Goal: Task Accomplishment & Management: Complete application form

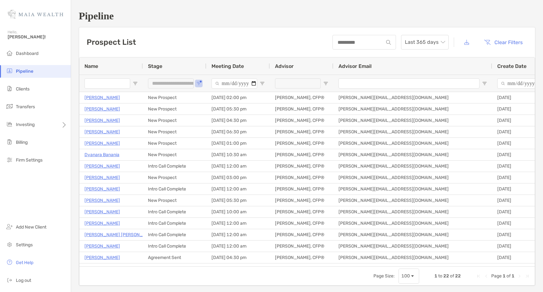
click at [45, 73] on li "Pipeline" at bounding box center [35, 71] width 71 height 13
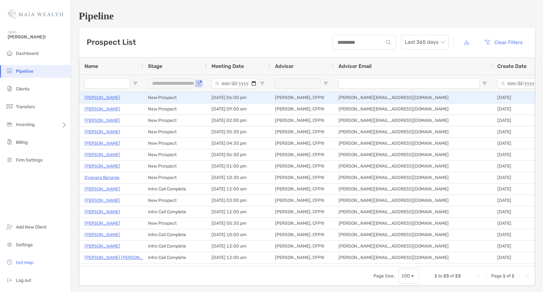
click at [107, 97] on p "Myron Stoller" at bounding box center [102, 98] width 36 height 8
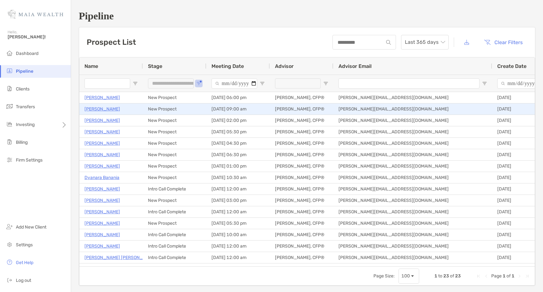
click at [110, 111] on p "Fabian Von Feilitzsch" at bounding box center [102, 109] width 36 height 8
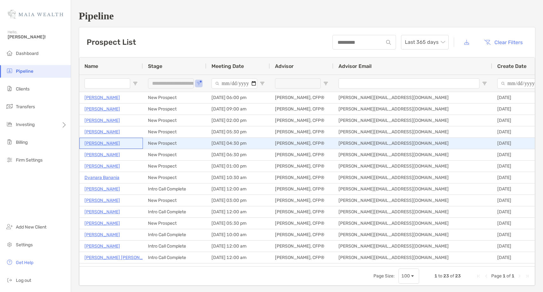
click at [100, 142] on p "[PERSON_NAME]" at bounding box center [102, 143] width 36 height 8
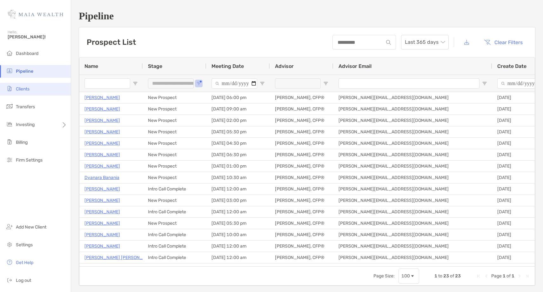
click at [17, 88] on span "Clients" at bounding box center [23, 88] width 14 height 5
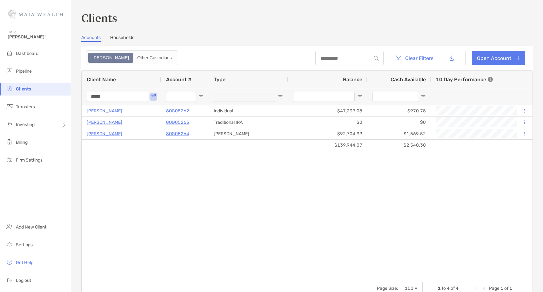
click at [98, 97] on input "*****" at bounding box center [118, 97] width 62 height 10
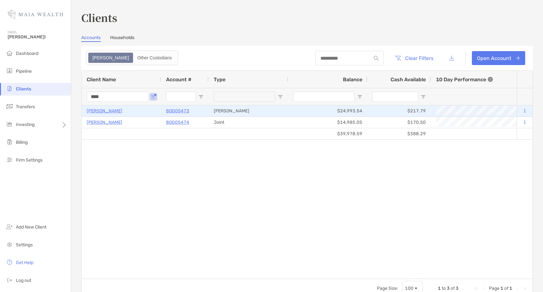
type input "****"
click at [109, 111] on p "Caroline Asiala" at bounding box center [105, 111] width 36 height 8
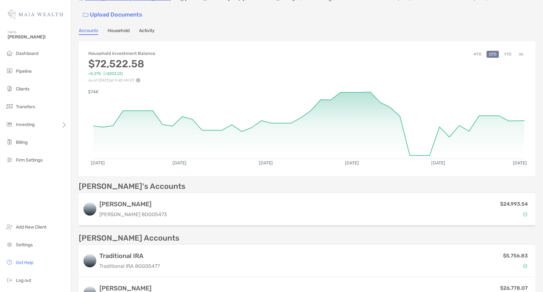
scroll to position [32, 0]
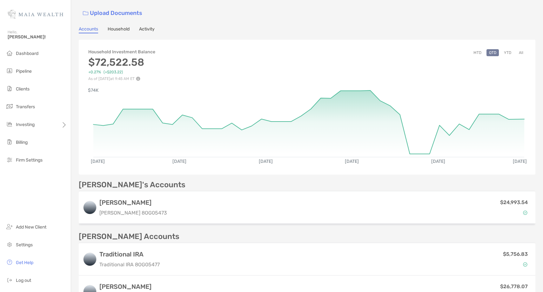
click at [522, 50] on button "All" at bounding box center [521, 52] width 10 height 7
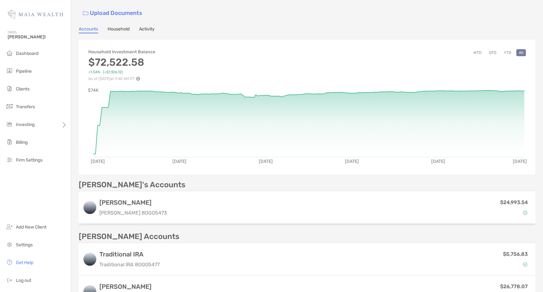
click at [508, 51] on button "YTD" at bounding box center [507, 52] width 12 height 7
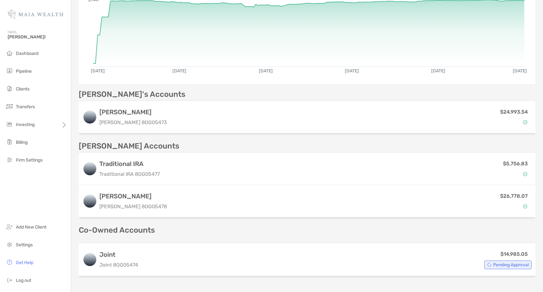
scroll to position [140, 0]
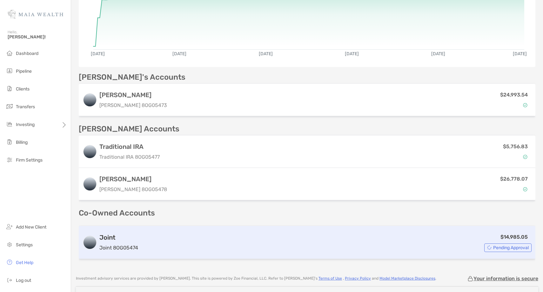
click at [195, 242] on div "$14,985.05 Pending Approval" at bounding box center [336, 242] width 391 height 19
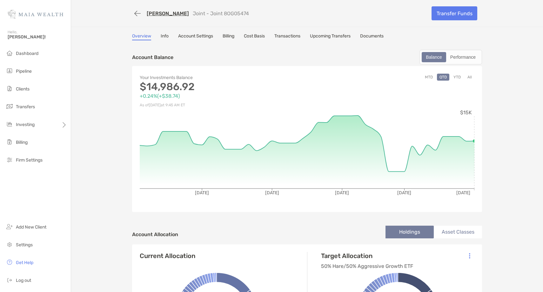
click at [469, 76] on button "All" at bounding box center [470, 77] width 10 height 7
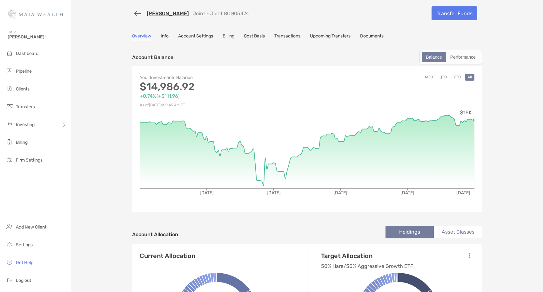
click at [456, 77] on button "YTD" at bounding box center [457, 77] width 12 height 7
click at [469, 59] on div "Performance" at bounding box center [463, 57] width 32 height 9
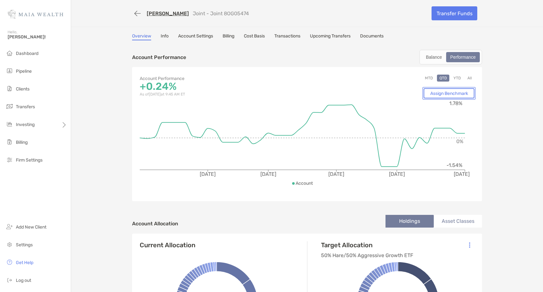
click at [462, 93] on link "Assign Benchmark" at bounding box center [448, 93] width 51 height 10
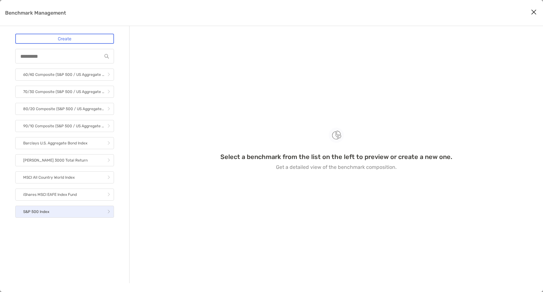
click at [60, 211] on link "S&P 500 Index" at bounding box center [64, 212] width 99 height 12
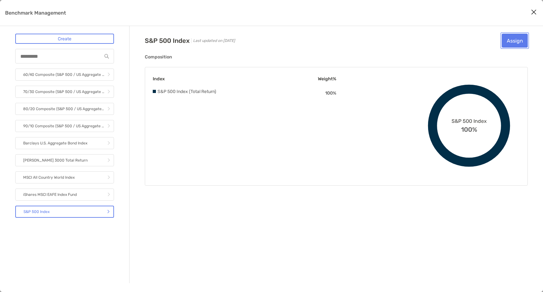
click at [516, 45] on button "Assign" at bounding box center [515, 41] width 26 height 14
click at [532, 14] on icon "Close modal" at bounding box center [534, 12] width 6 height 8
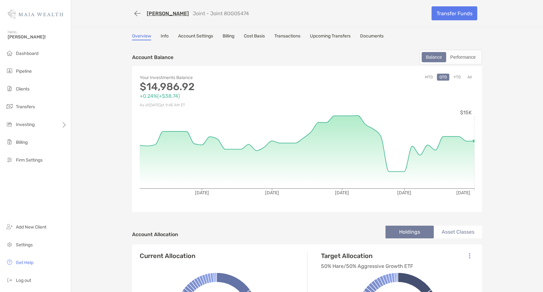
click at [462, 63] on div "Balance Performance" at bounding box center [450, 57] width 63 height 15
click at [471, 50] on div "Balance Performance" at bounding box center [450, 57] width 63 height 15
click at [461, 62] on label "Performance" at bounding box center [463, 57] width 34 height 10
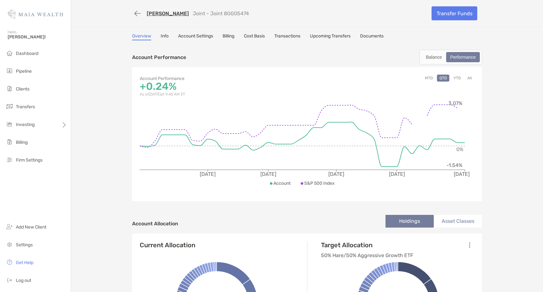
click at [459, 77] on button "YTD" at bounding box center [457, 78] width 12 height 7
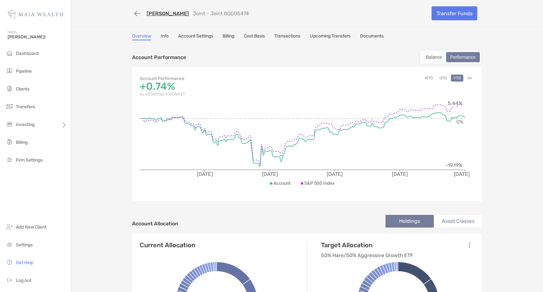
click at [471, 77] on button "All" at bounding box center [470, 78] width 10 height 7
click at [431, 60] on div "Balance" at bounding box center [433, 57] width 23 height 9
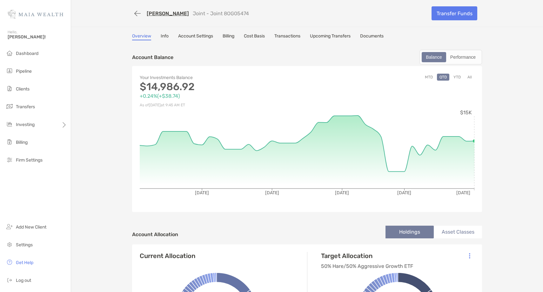
click at [458, 76] on button "YTD" at bounding box center [457, 77] width 12 height 7
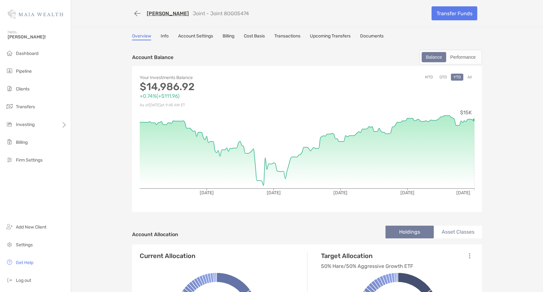
click at [169, 13] on link "[PERSON_NAME]" at bounding box center [168, 13] width 42 height 6
click at [475, 74] on div "Your Investments Balance $14,986.92 +0.74% ( +$111.96 ) As of Aug 12, '25 at 9:…" at bounding box center [307, 139] width 350 height 146
click at [471, 76] on button "All" at bounding box center [470, 77] width 10 height 7
click at [169, 13] on link "[PERSON_NAME]" at bounding box center [168, 13] width 42 height 6
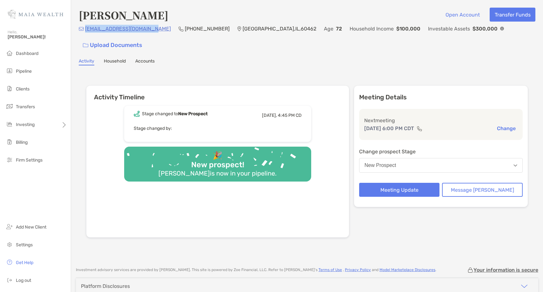
drag, startPoint x: 150, startPoint y: 31, endPoint x: 84, endPoint y: 33, distance: 66.1
click at [85, 33] on div "myronstoller@comcast.net (708) 574-8997 Orland Park , IL , 60462 Age 72 Househo…" at bounding box center [307, 38] width 456 height 27
copy p "myronstoller@comcast.net"
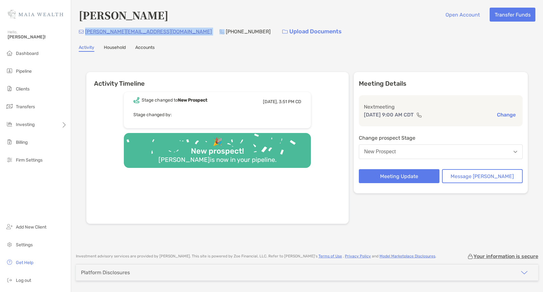
drag, startPoint x: 138, startPoint y: 32, endPoint x: 86, endPoint y: 32, distance: 52.7
click at [86, 32] on div "[PERSON_NAME][EMAIL_ADDRESS][DOMAIN_NAME] [PHONE_NUMBER] Upload Documents" at bounding box center [307, 32] width 456 height 14
copy p "[PERSON_NAME][EMAIL_ADDRESS][DOMAIN_NAME]"
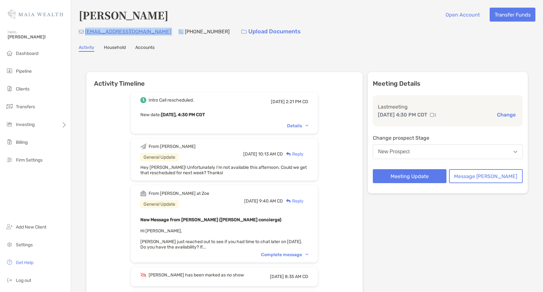
drag, startPoint x: 161, startPoint y: 32, endPoint x: 84, endPoint y: 34, distance: 76.9
click at [84, 34] on div "[EMAIL_ADDRESS][DOMAIN_NAME] [PHONE_NUMBER] Upload Documents" at bounding box center [307, 32] width 456 height 14
copy p "[EMAIL_ADDRESS][DOMAIN_NAME]"
click at [193, 33] on p "[PHONE_NUMBER]" at bounding box center [207, 32] width 45 height 8
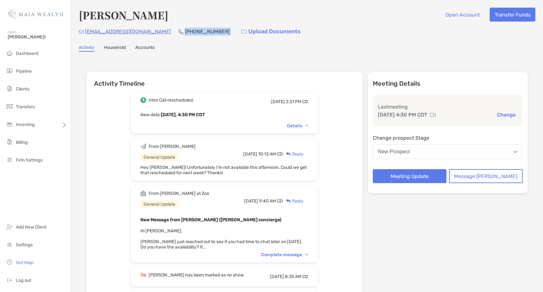
click at [193, 33] on p "[PHONE_NUMBER]" at bounding box center [207, 32] width 45 height 8
copy p "[PHONE_NUMBER]"
click at [422, 159] on button "New Prospect" at bounding box center [448, 151] width 150 height 15
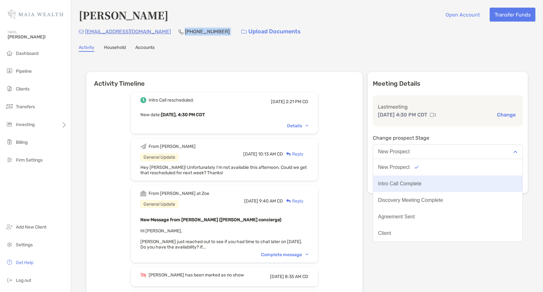
click at [419, 181] on div "Intro Call Complete" at bounding box center [399, 184] width 43 height 6
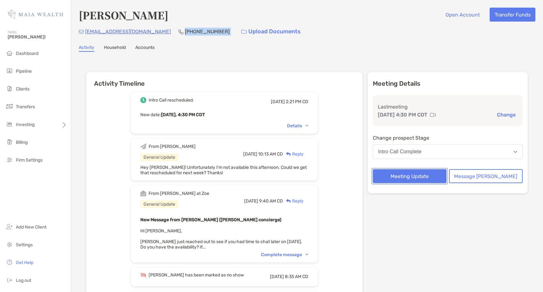
click at [414, 176] on button "Meeting Update" at bounding box center [410, 176] width 74 height 14
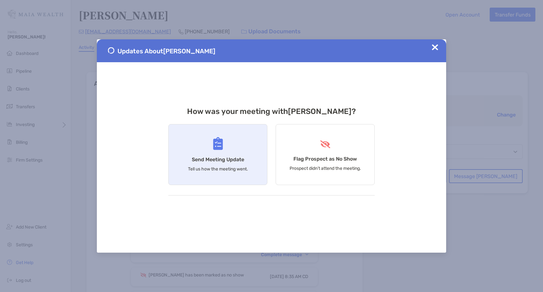
click at [224, 162] on h4 "Send Meeting Update" at bounding box center [218, 159] width 52 height 6
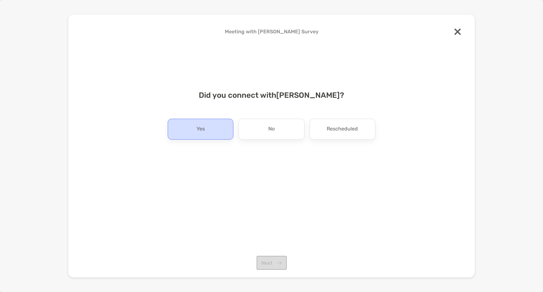
click at [210, 129] on div "Yes" at bounding box center [201, 129] width 66 height 21
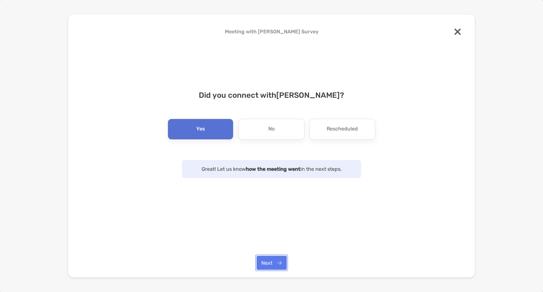
click at [268, 266] on button "Next" at bounding box center [271, 263] width 30 height 14
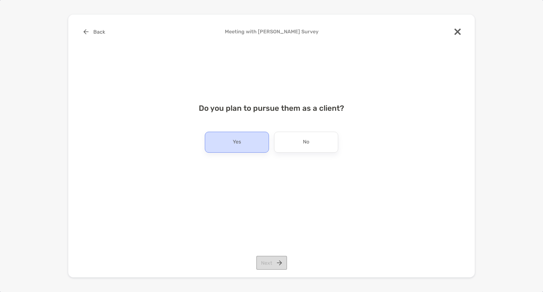
click at [268, 151] on div "Yes" at bounding box center [237, 142] width 64 height 21
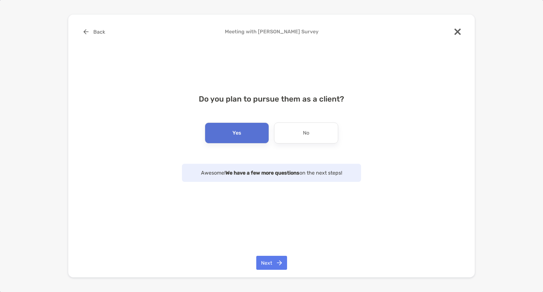
click at [264, 254] on div "Back Meeting with Sarah Sealock Survey Do you plan to pursue them as a client? …" at bounding box center [271, 146] width 406 height 263
click at [262, 260] on button "Next" at bounding box center [271, 263] width 31 height 14
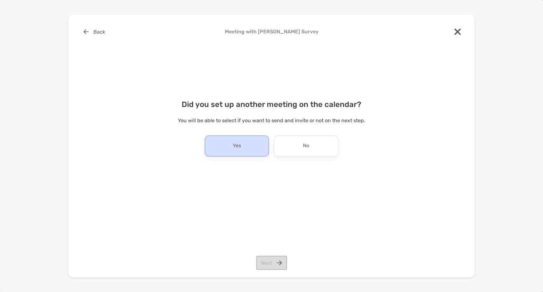
click at [248, 143] on div "Yes" at bounding box center [237, 146] width 64 height 21
click at [268, 262] on button "Next" at bounding box center [271, 263] width 31 height 14
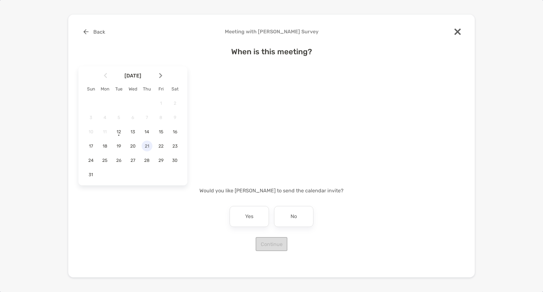
click at [149, 147] on span "21" at bounding box center [147, 145] width 11 height 5
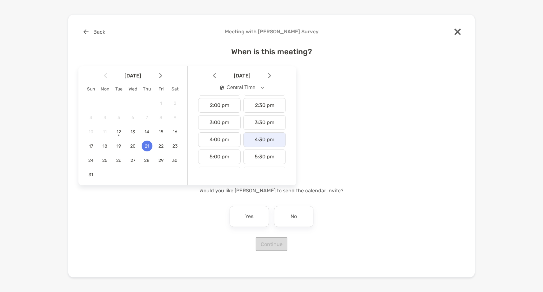
click at [255, 136] on div "4:30 pm" at bounding box center [264, 139] width 43 height 15
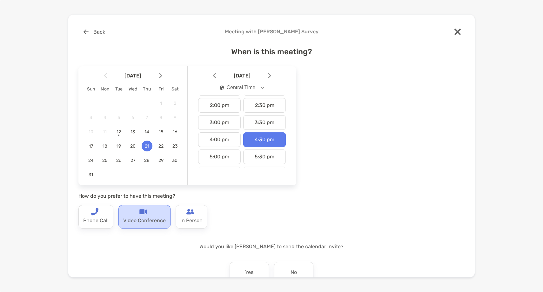
click at [149, 214] on div "Video Conference" at bounding box center [144, 216] width 52 height 23
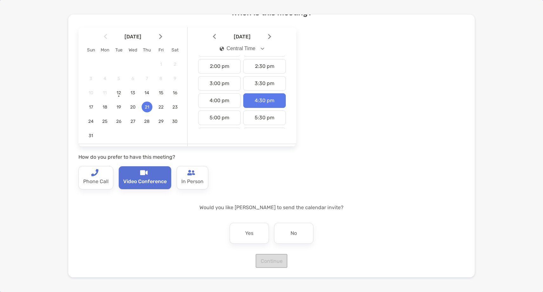
scroll to position [40, 0]
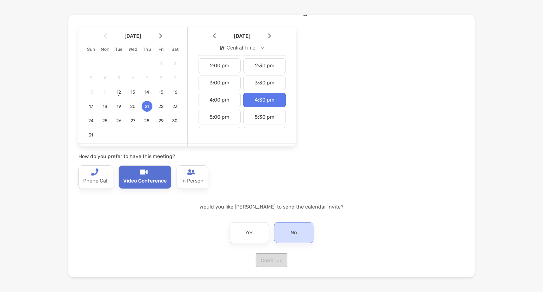
click at [300, 242] on div "No" at bounding box center [293, 232] width 39 height 21
click at [271, 258] on button "Continue" at bounding box center [272, 260] width 32 height 14
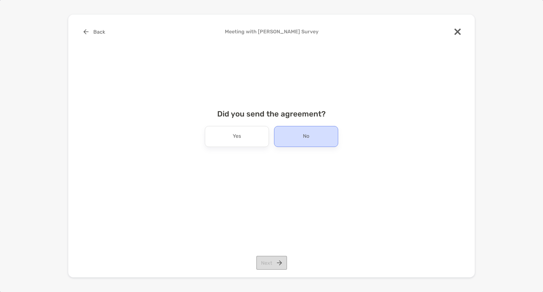
click at [302, 136] on div "No" at bounding box center [306, 136] width 64 height 21
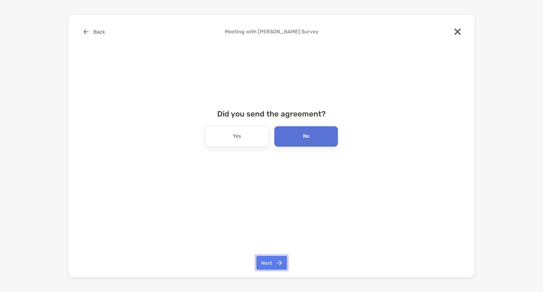
click at [268, 259] on button "Next" at bounding box center [271, 263] width 31 height 14
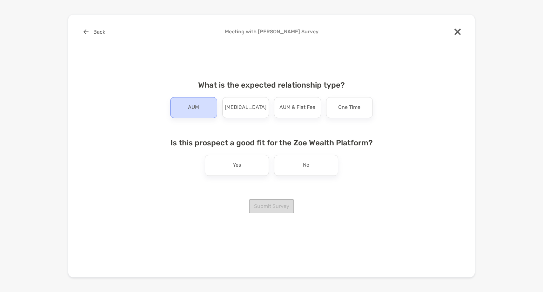
click at [196, 112] on p "AUM" at bounding box center [193, 108] width 11 height 10
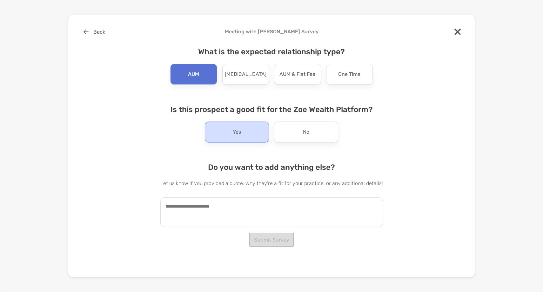
click at [244, 136] on div "Yes" at bounding box center [237, 132] width 64 height 21
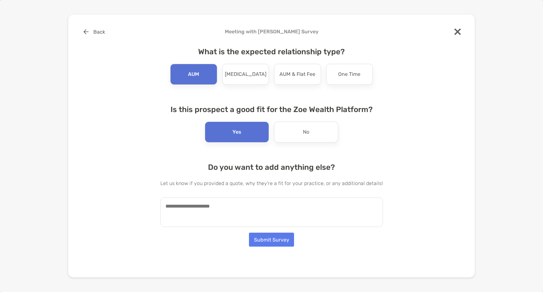
click at [232, 224] on textarea at bounding box center [271, 212] width 223 height 30
paste textarea "**********"
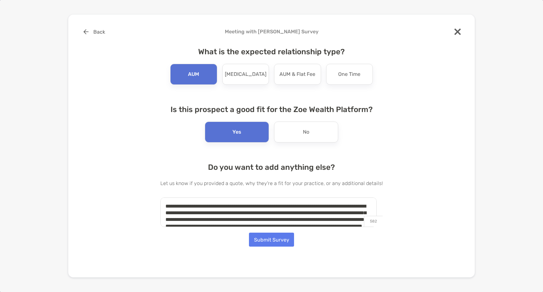
scroll to position [9, 0]
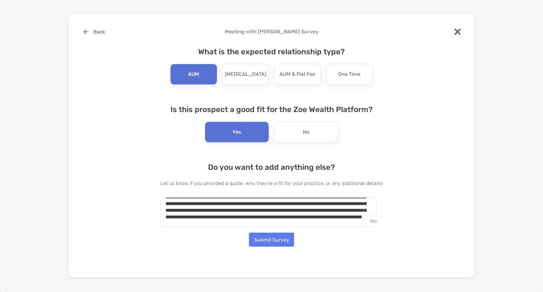
type textarea "**********"
click at [283, 241] on button "Submit Survey" at bounding box center [271, 240] width 45 height 14
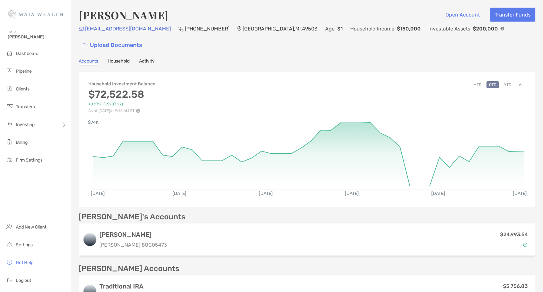
click at [506, 84] on button "YTD" at bounding box center [507, 84] width 12 height 7
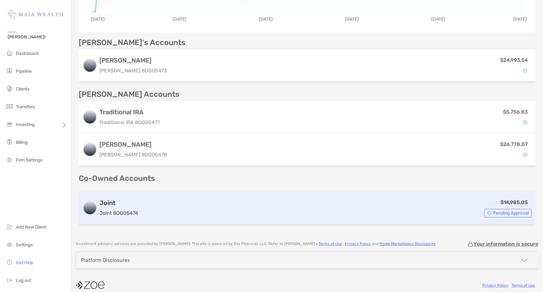
scroll to position [181, 0]
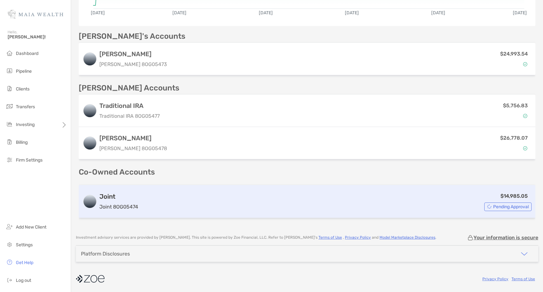
click at [294, 201] on div "$14,985.05 Pending Approval" at bounding box center [336, 201] width 391 height 19
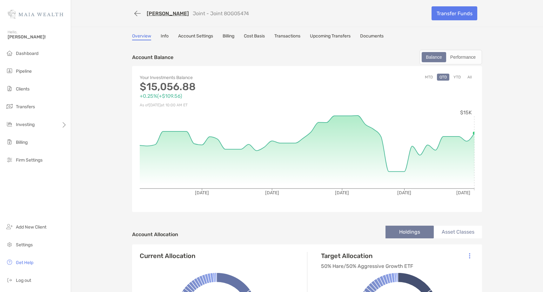
click at [472, 76] on button "All" at bounding box center [470, 77] width 10 height 7
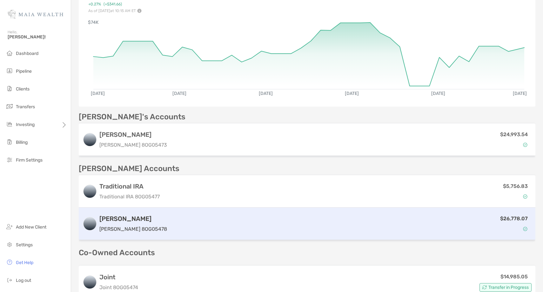
scroll to position [101, 0]
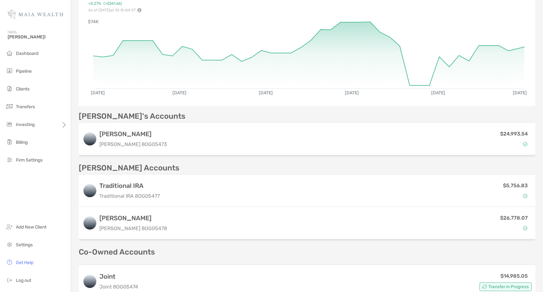
click at [270, 14] on div "Jun 30, '25 Jul 8, '25 Jul 17, '25 Jul 26, '25 Aug 3, '25 Aug 12, '25 $74K" at bounding box center [307, 57] width 456 height 90
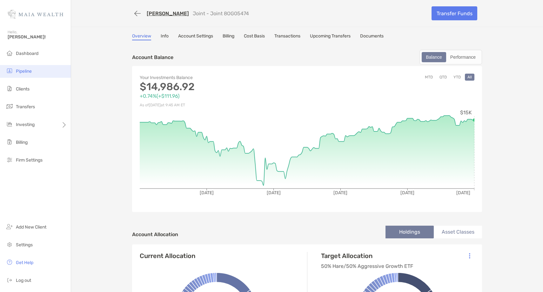
click at [38, 73] on li "Pipeline" at bounding box center [35, 71] width 71 height 13
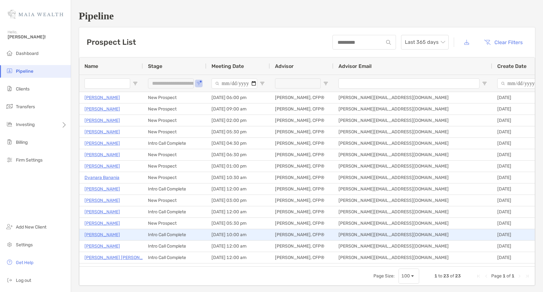
click at [105, 236] on p "[PERSON_NAME]" at bounding box center [102, 235] width 36 height 8
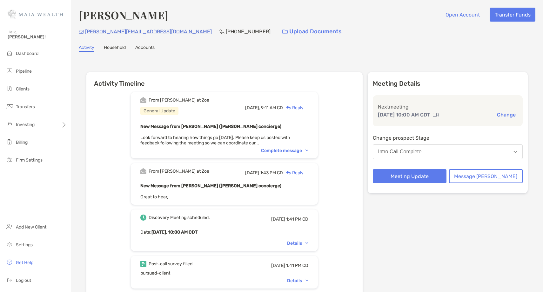
scroll to position [1, 0]
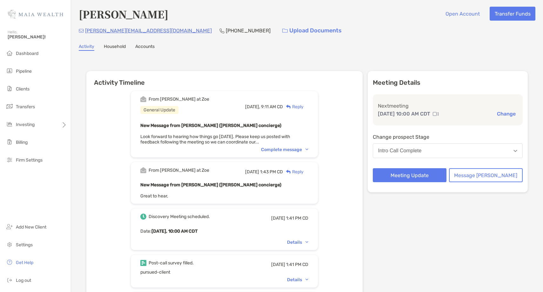
click at [303, 108] on div "Reply" at bounding box center [293, 106] width 21 height 7
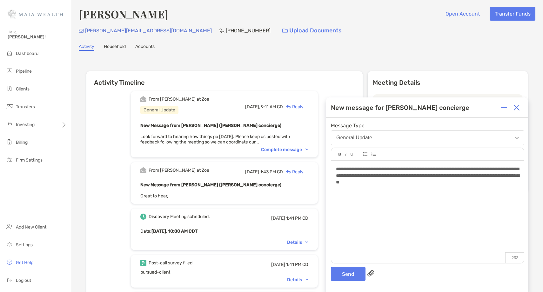
click at [418, 167] on span "**********" at bounding box center [427, 176] width 183 height 18
click at [430, 168] on span "**********" at bounding box center [427, 172] width 183 height 11
click at [348, 275] on button "Send" at bounding box center [348, 274] width 35 height 14
